Goal: Task Accomplishment & Management: Complete application form

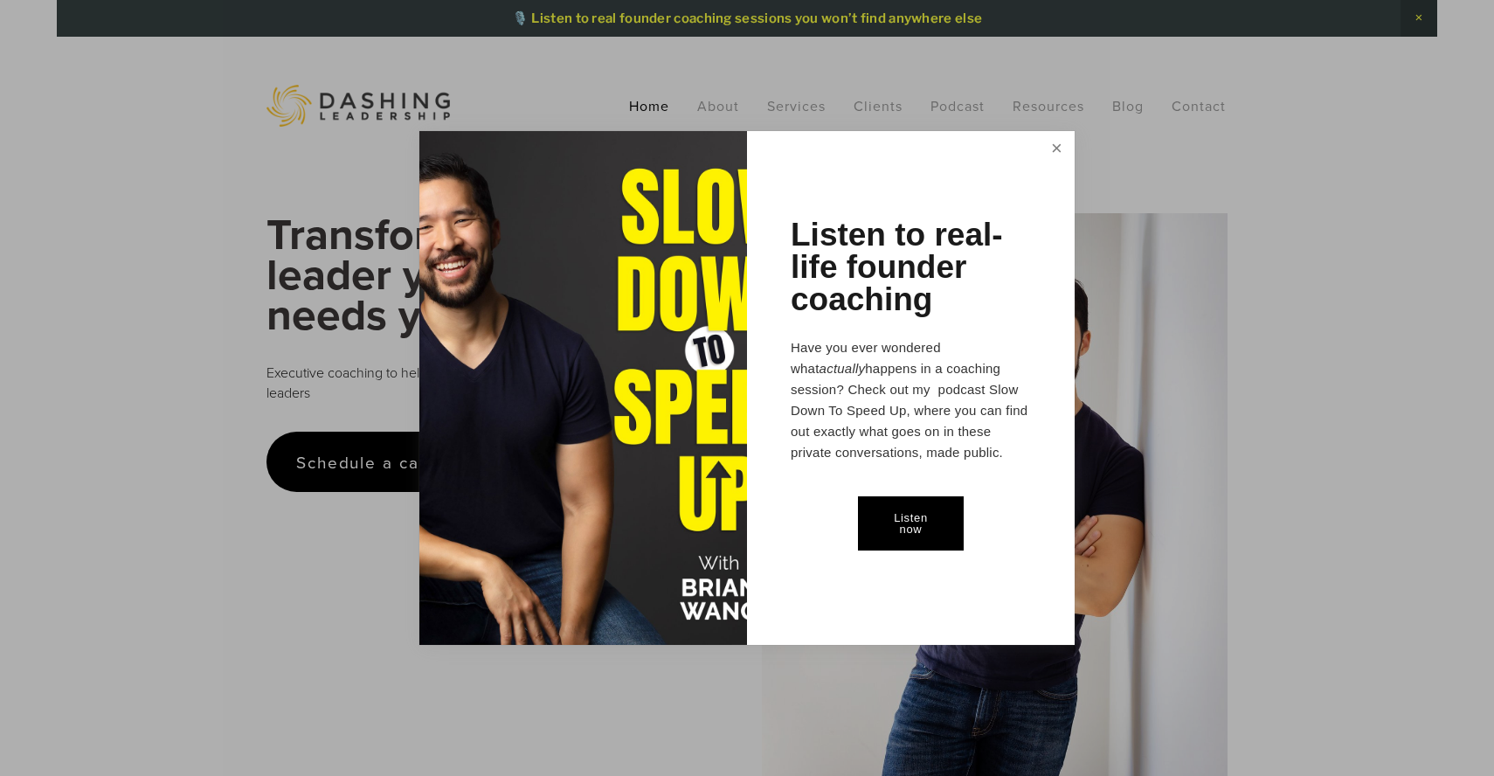
click at [1060, 149] on link "Close" at bounding box center [1057, 150] width 31 height 32
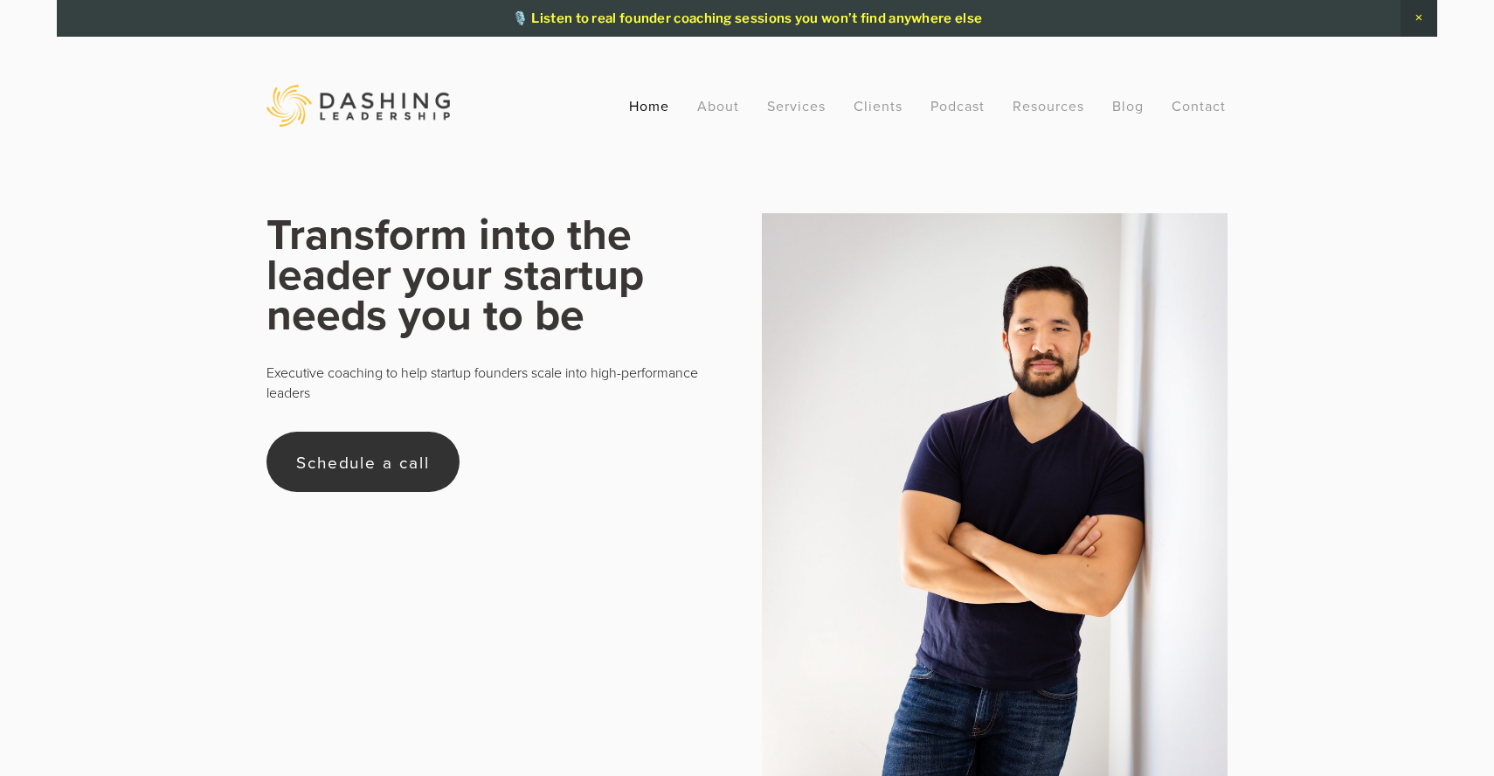
click at [407, 467] on link "Schedule a call" at bounding box center [363, 462] width 193 height 60
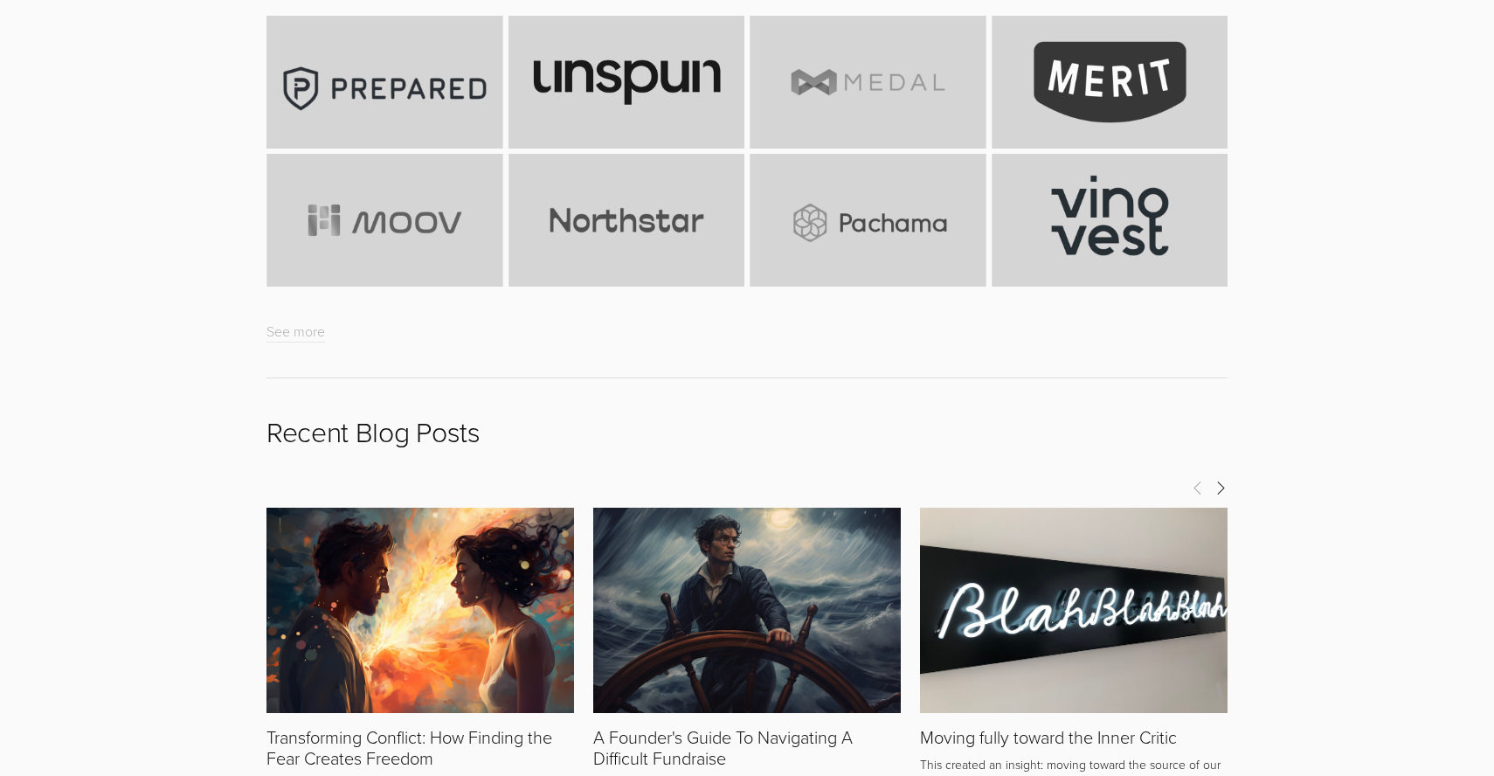
scroll to position [7166, 0]
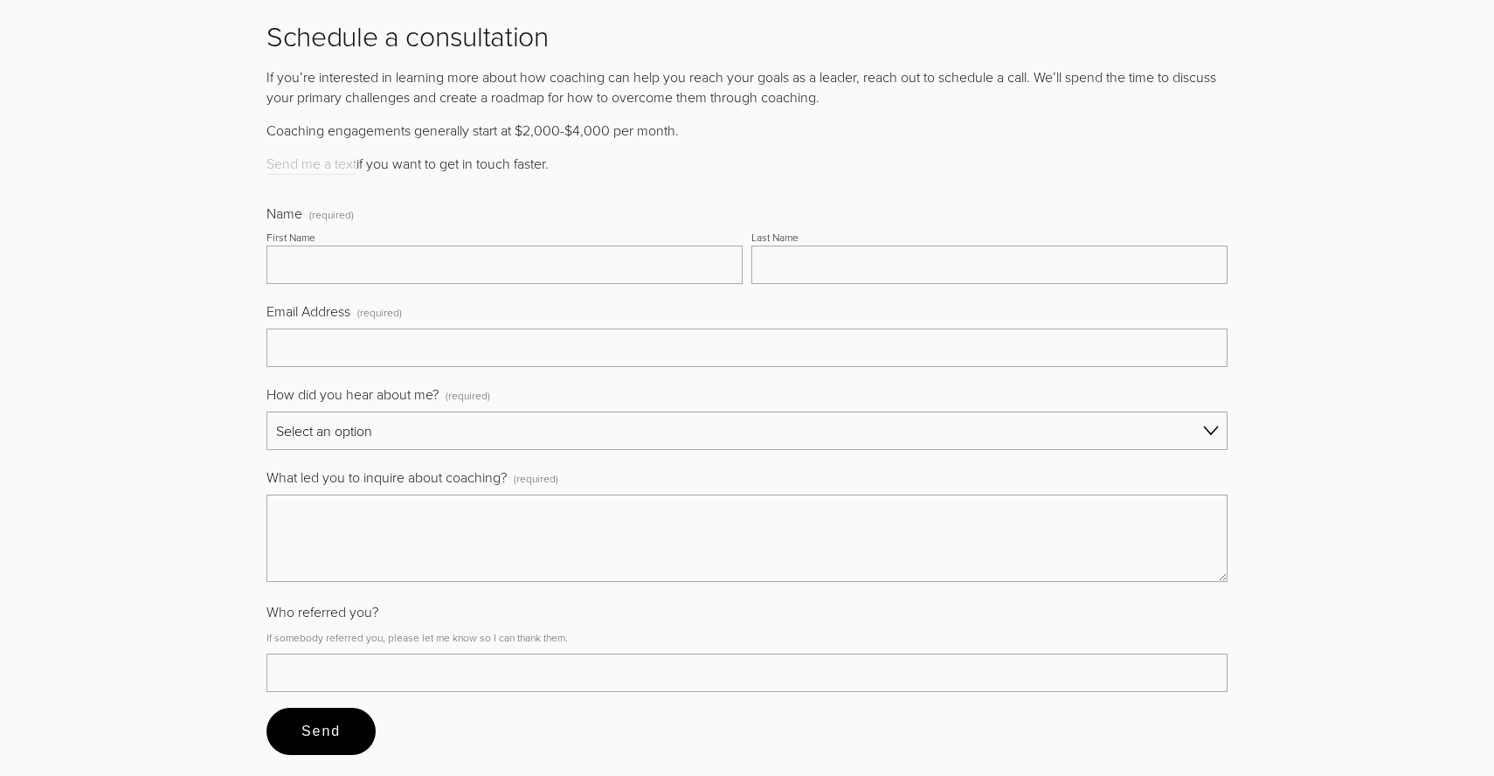
click at [563, 262] on input "First Name" at bounding box center [505, 265] width 476 height 38
type input "D"
type input "[PERSON_NAME]"
type input "Thupukari"
type input "a"
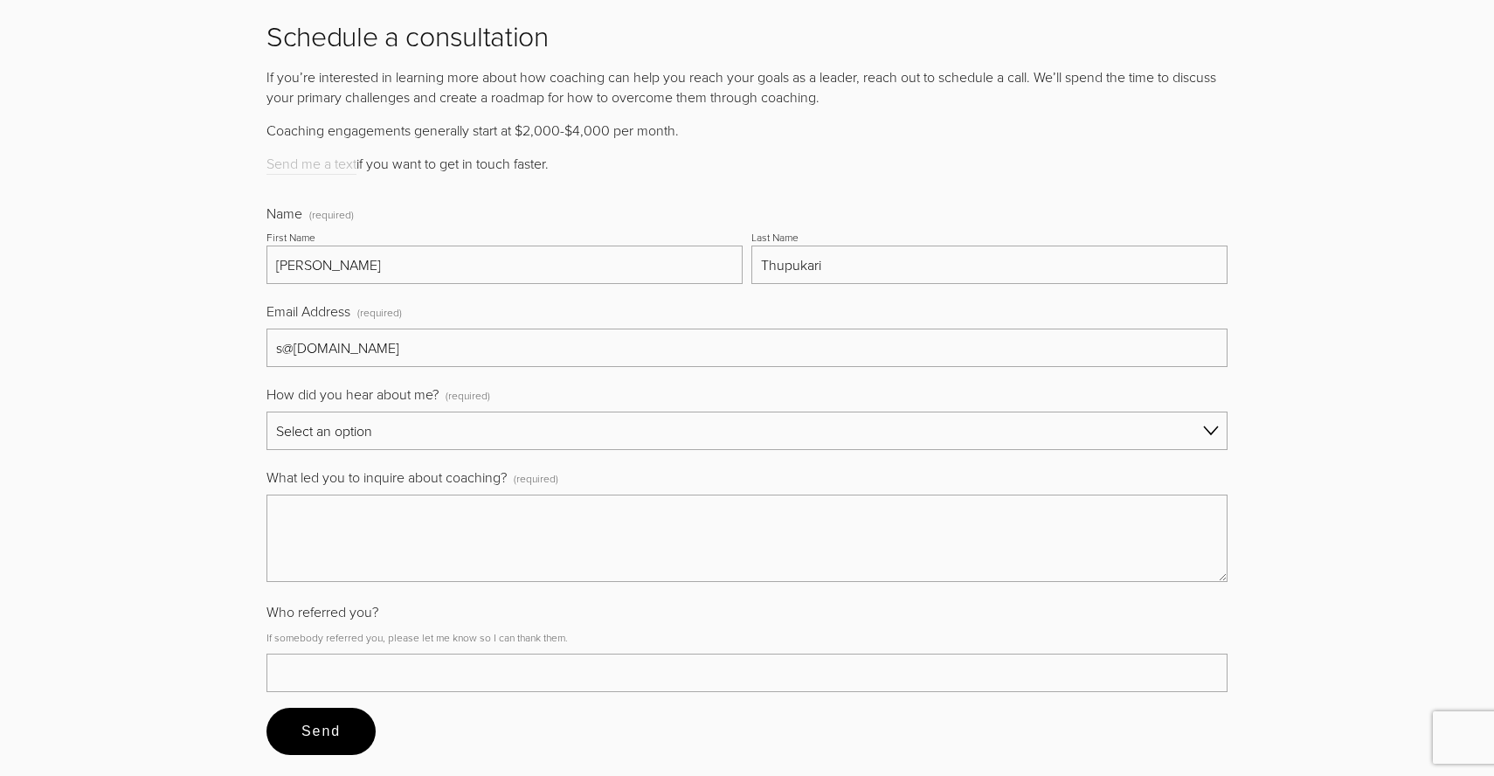
type input "s@[DOMAIN_NAME]"
click at [406, 412] on select "Select an option Referral Social media Word of mouth Search Other Slow Down To …" at bounding box center [747, 431] width 961 height 38
click at [267, 412] on select "Select an option Referral Social media Word of mouth Search Other Slow Down To …" at bounding box center [747, 431] width 961 height 38
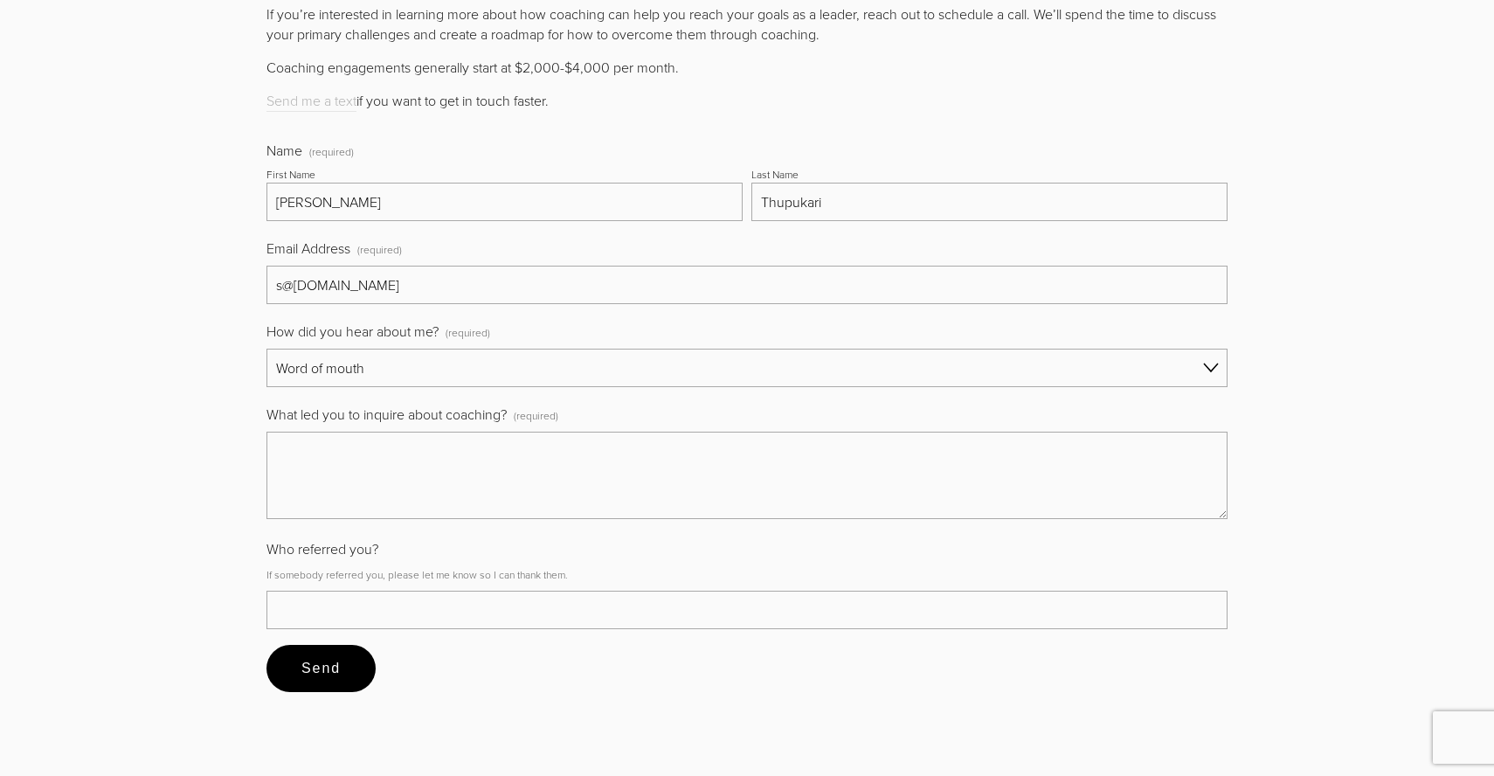
scroll to position [7230, 0]
click at [328, 454] on textarea "What led you to inquire about coaching? (required)" at bounding box center [747, 474] width 961 height 87
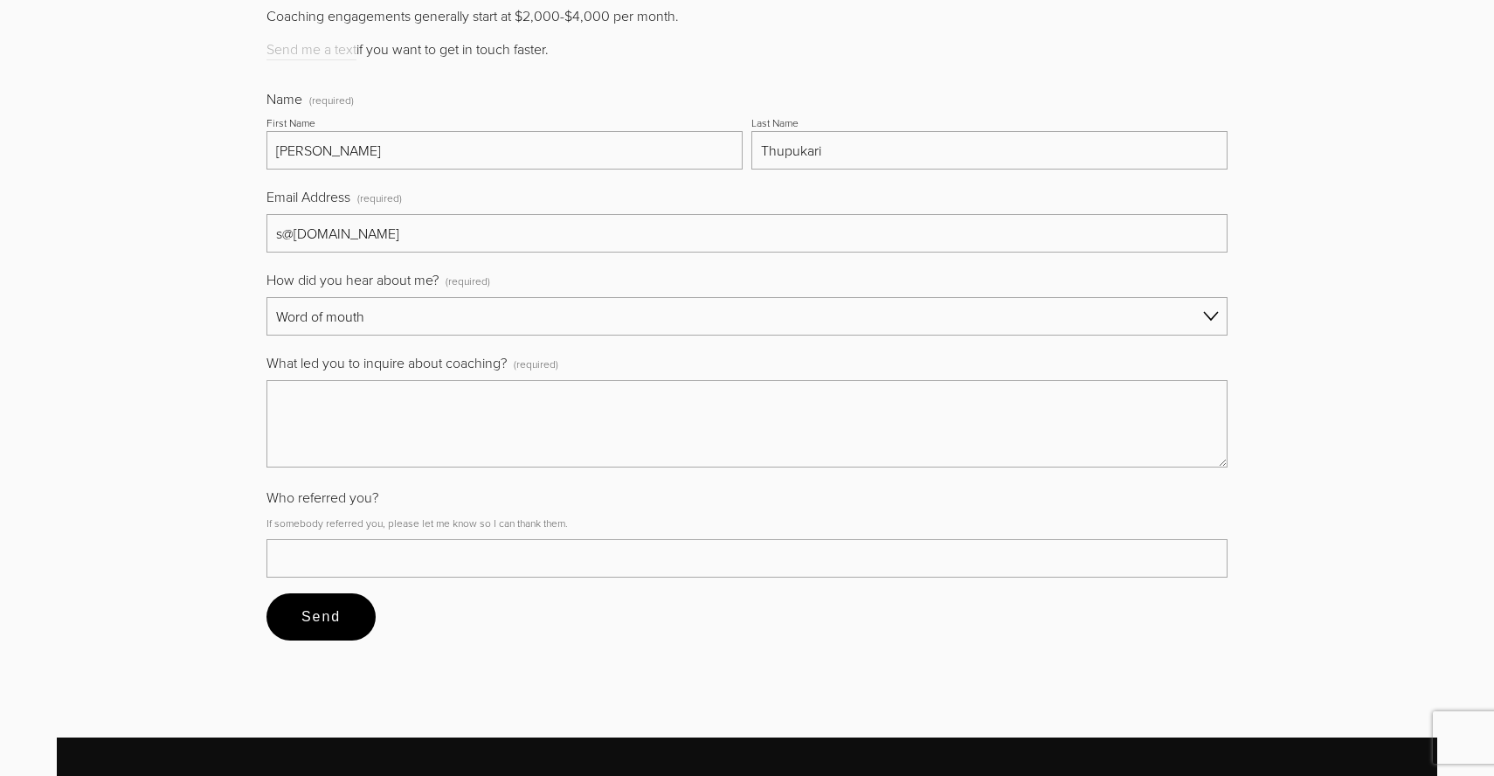
scroll to position [7284, 0]
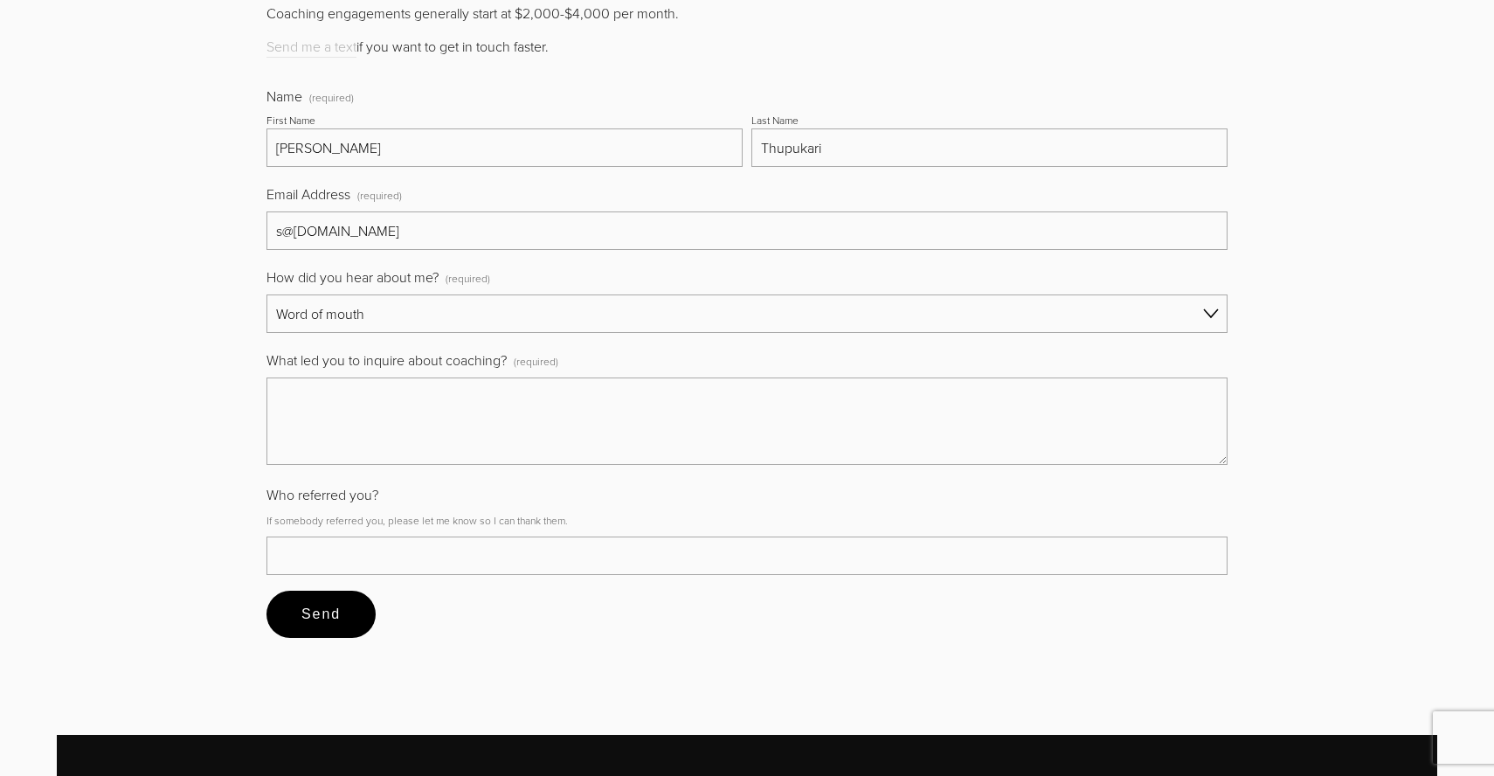
click at [380, 305] on select "Referral Social media Word of mouth Search Other Slow Down To Speed Up Podcast" at bounding box center [747, 314] width 961 height 38
select select "Social media"
click at [267, 295] on select "Referral Social media Word of mouth Search Other Slow Down To Speed Up Podcast" at bounding box center [747, 314] width 961 height 38
click at [364, 378] on textarea "What led you to inquire about coaching? (required)" at bounding box center [747, 421] width 961 height 87
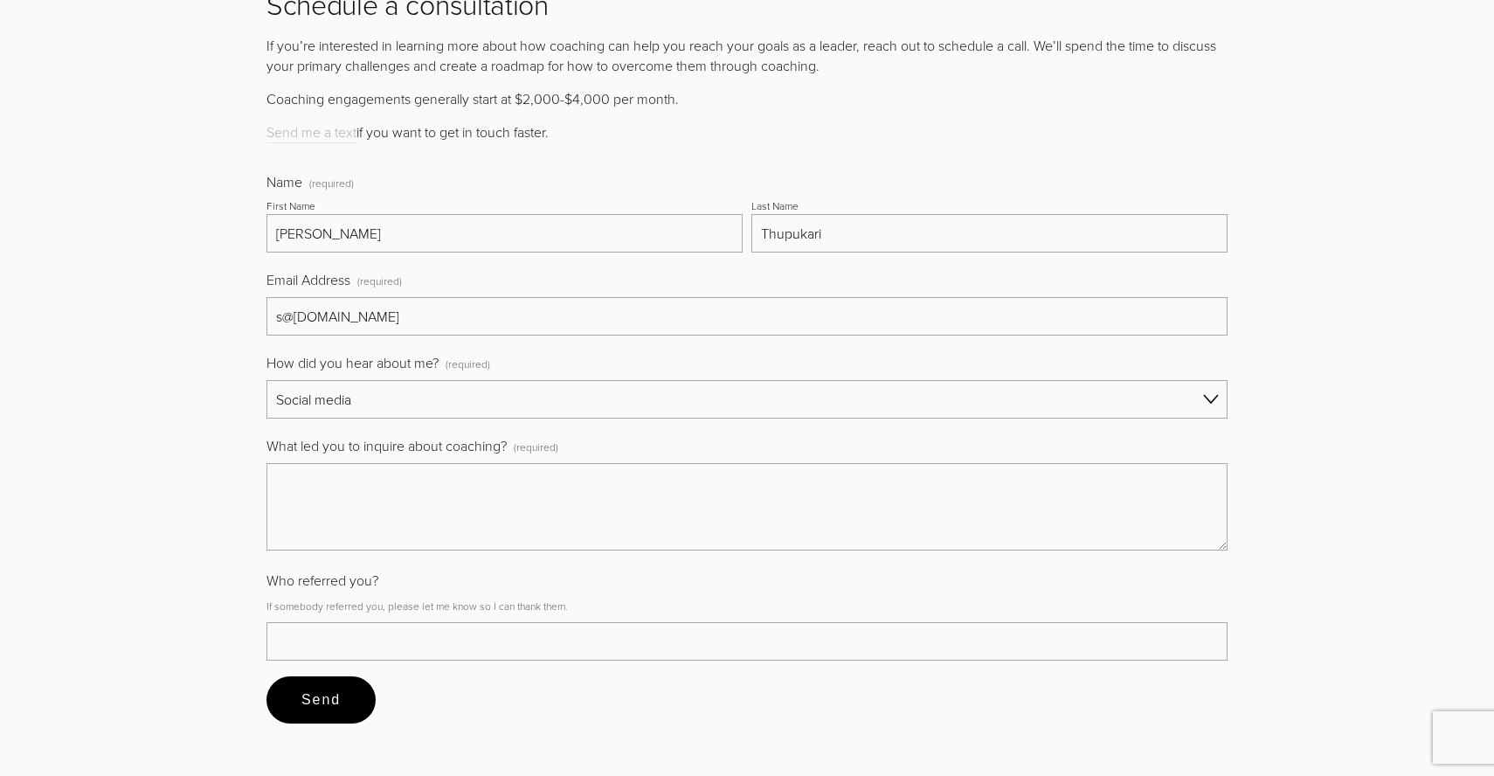
scroll to position [7180, 0]
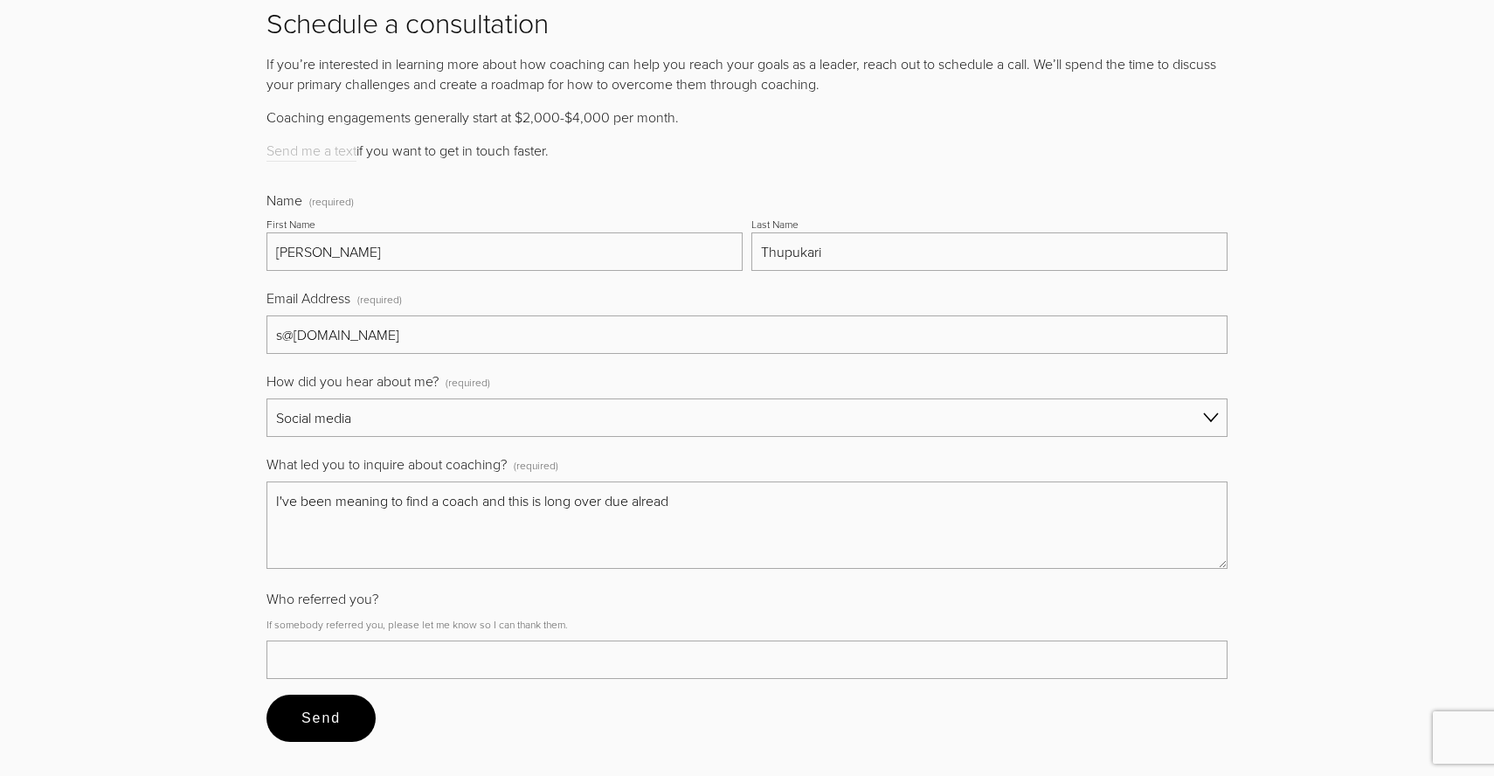
type textarea "I've been meaning to find a coach and this is long over due already"
drag, startPoint x: 506, startPoint y: 448, endPoint x: 223, endPoint y: 454, distance: 283.2
copy span "What led you to inquire about coaching"
click at [507, 482] on textarea "What led you to inquire about coaching? (required)" at bounding box center [747, 525] width 961 height 87
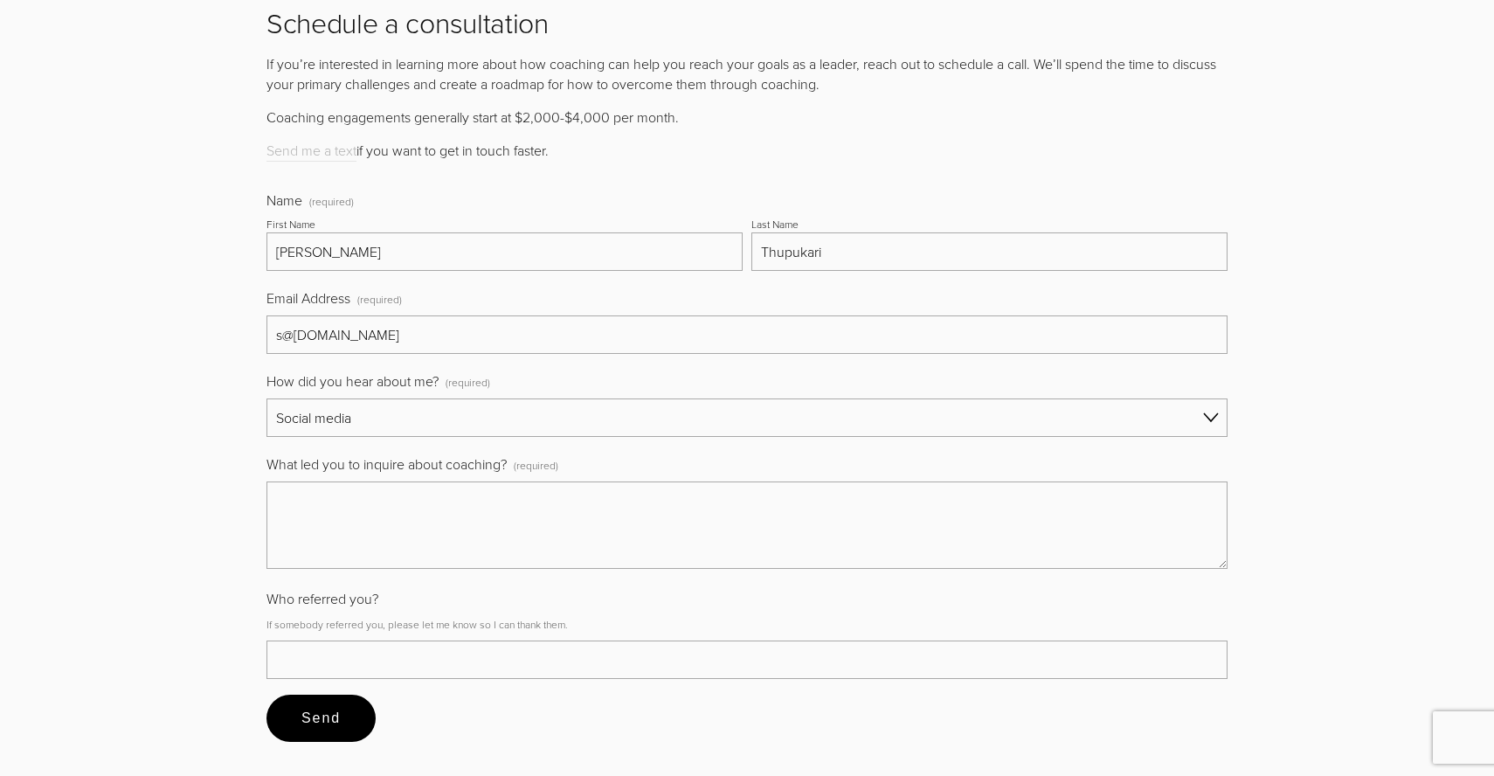
paste textarea "I’ve been meaning to start working with an executive coach and/or therapist for…"
type textarea "I’ve been meaning to start working with an executive coach and/or therapist for…"
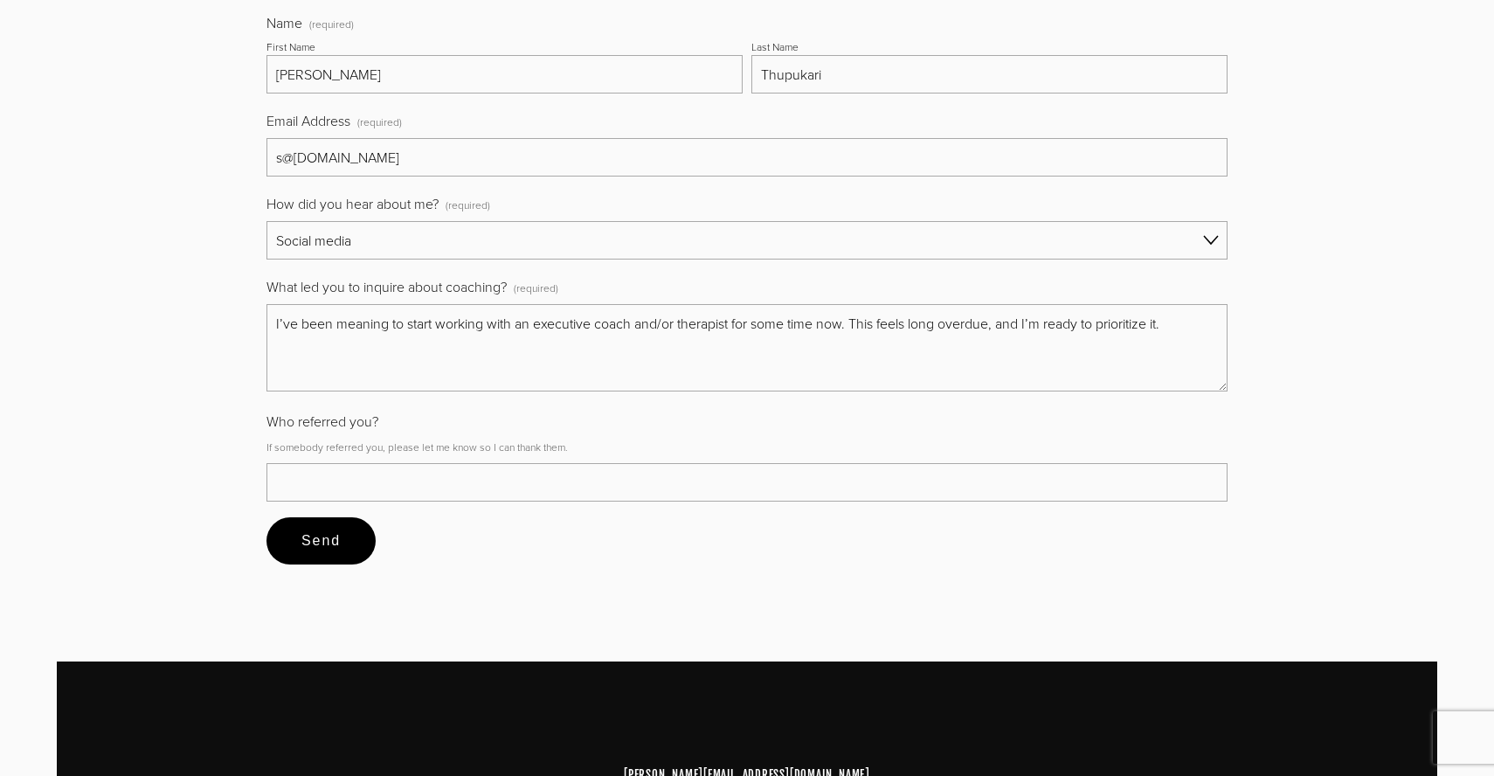
scroll to position [7367, 0]
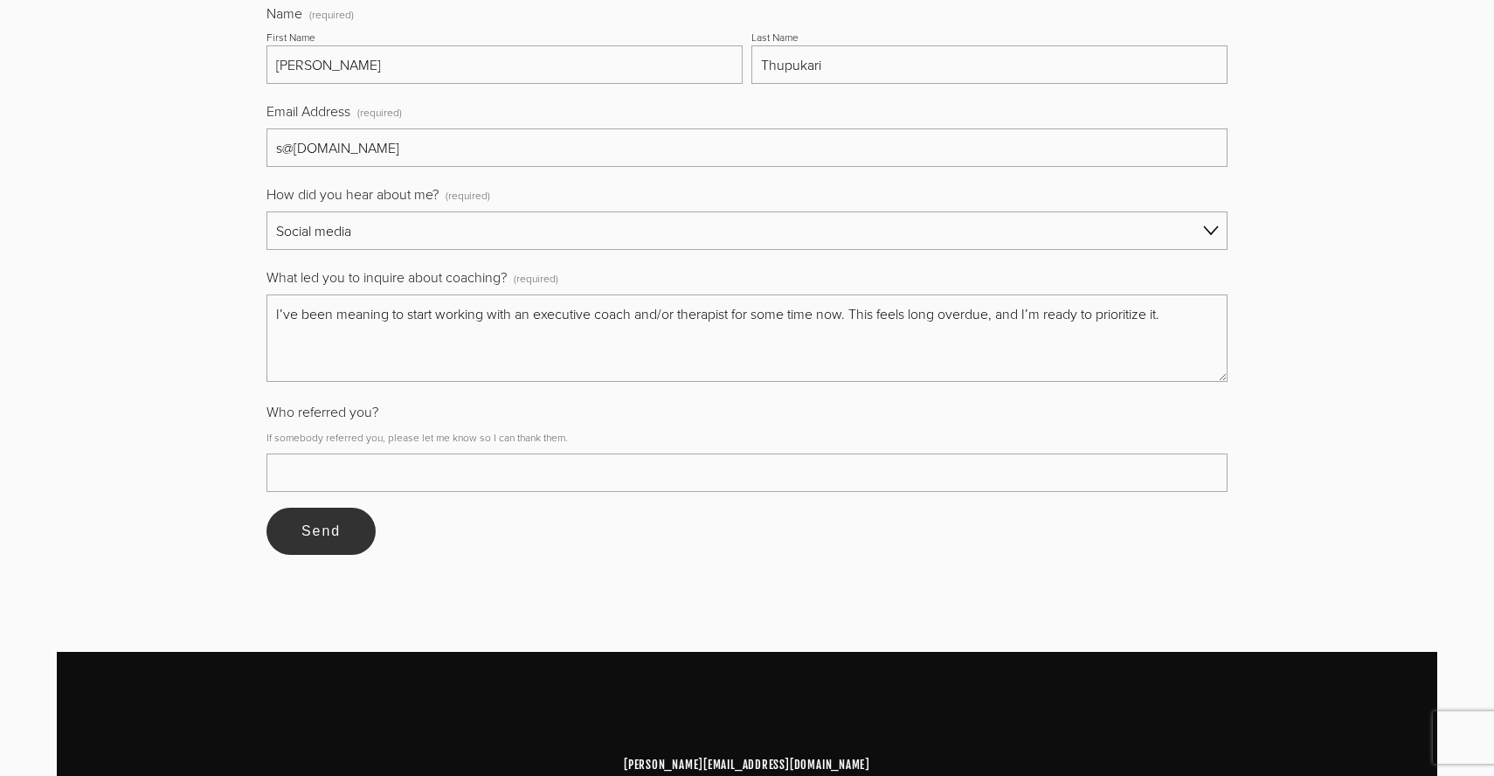
click at [324, 508] on button "Send Send" at bounding box center [321, 531] width 109 height 47
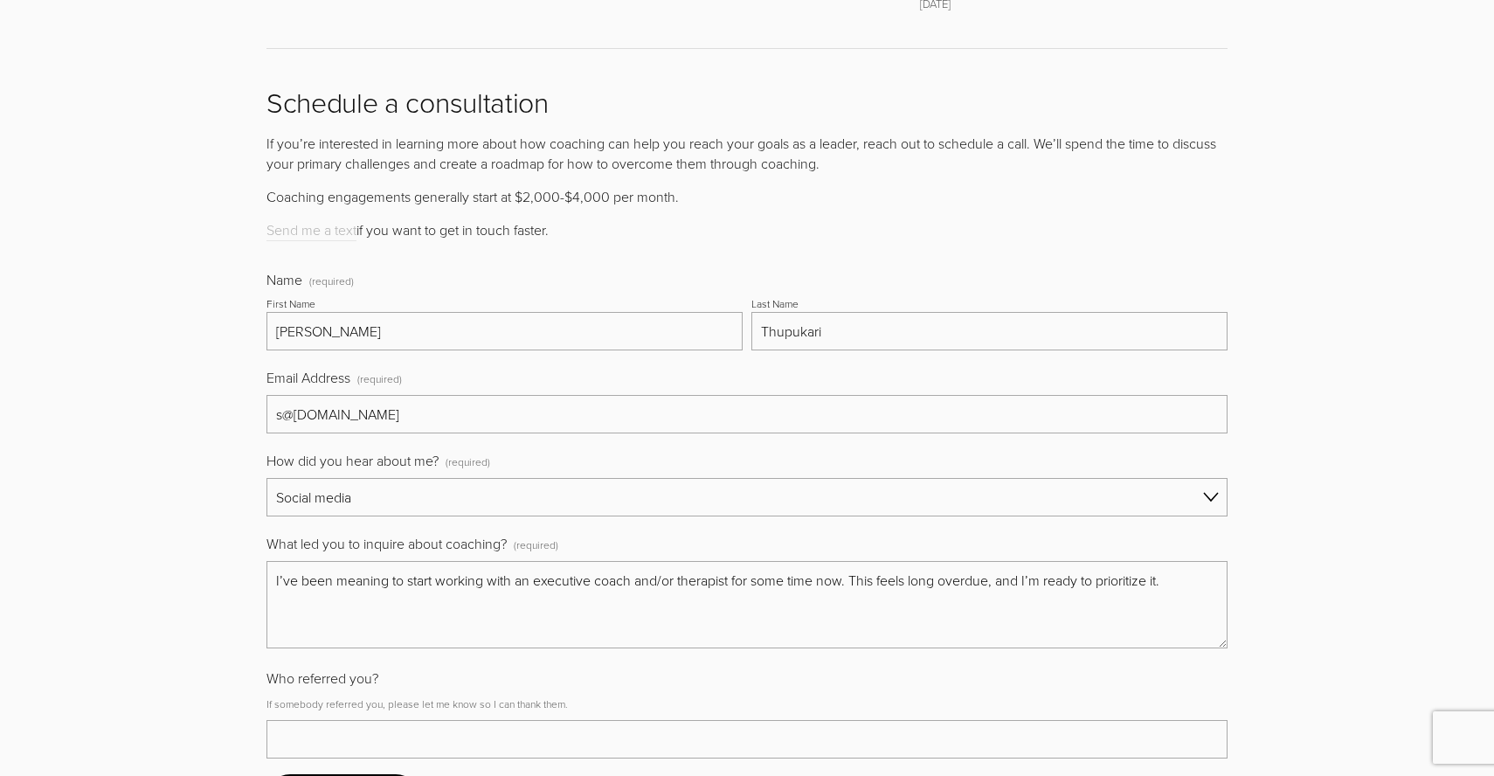
scroll to position [7097, 0]
